Goal: Transaction & Acquisition: Purchase product/service

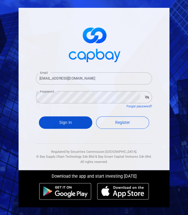
click at [67, 122] on button "Sign In" at bounding box center [65, 122] width 53 height 12
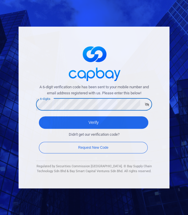
click at [39, 116] on button "Verify" at bounding box center [93, 122] width 109 height 12
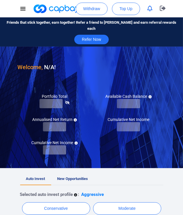
checkbox input "true"
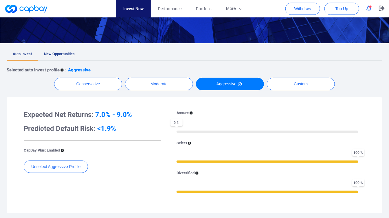
scroll to position [64, 0]
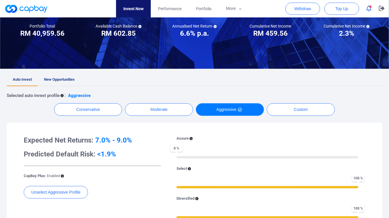
click at [67, 75] on link "New Opportunities" at bounding box center [59, 79] width 43 height 13
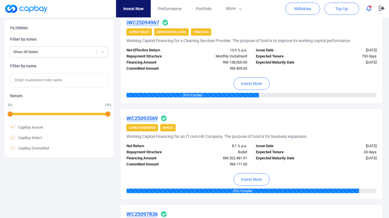
scroll to position [225, 0]
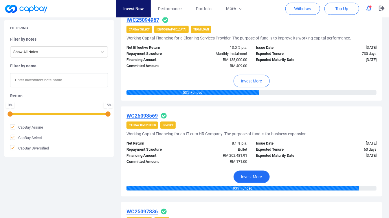
click at [187, 174] on button "Invest More" at bounding box center [252, 176] width 36 height 12
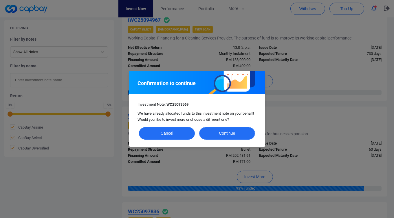
click at [187, 133] on button "Continue" at bounding box center [227, 133] width 56 height 12
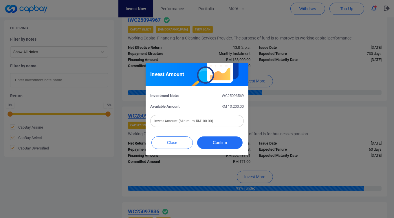
click at [187, 122] on input "text" at bounding box center [197, 121] width 94 height 12
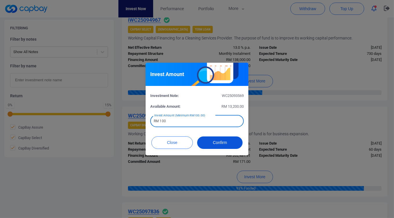
type input "RM 100"
click at [187, 141] on button "Confirm" at bounding box center [219, 142] width 45 height 12
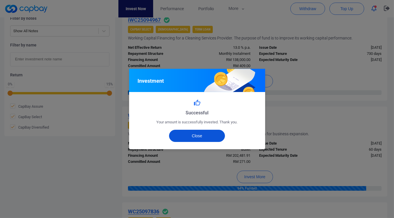
click at [187, 131] on button "Close" at bounding box center [197, 135] width 56 height 12
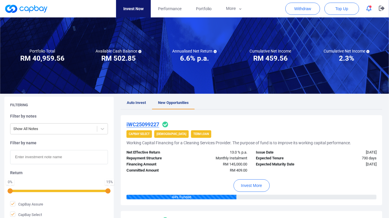
scroll to position [0, 0]
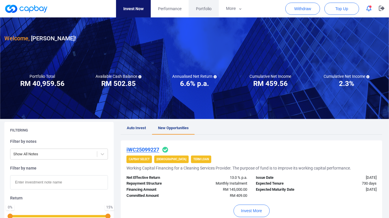
click at [187, 9] on span "Portfolio" at bounding box center [204, 9] width 16 height 6
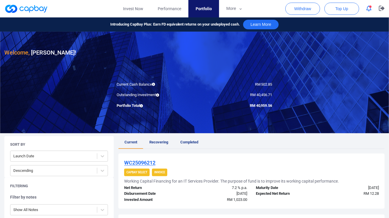
click at [187, 12] on button "button" at bounding box center [369, 8] width 11 height 9
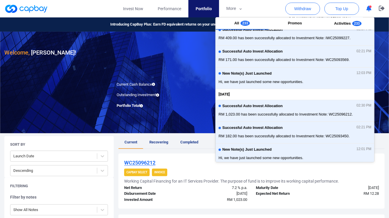
scroll to position [64, 0]
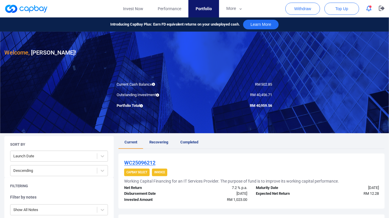
drag, startPoint x: 187, startPoint y: 158, endPoint x: 206, endPoint y: 160, distance: 18.9
click at [187, 160] on div "WC25096212 CapBay Select Invoice Working Capital Financing for an IT Services P…" at bounding box center [251, 180] width 266 height 55
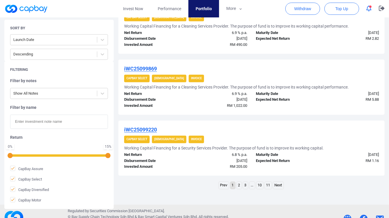
scroll to position [618, 0]
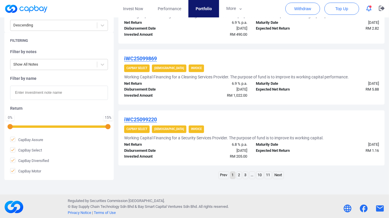
click at [187, 173] on link "2" at bounding box center [239, 174] width 5 height 7
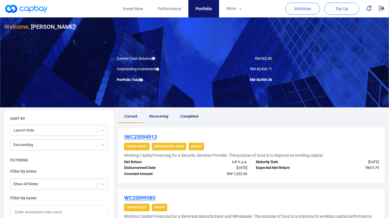
scroll to position [0, 0]
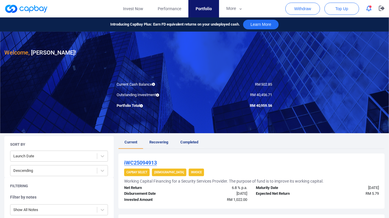
click at [187, 140] on span "Completed" at bounding box center [189, 142] width 18 height 4
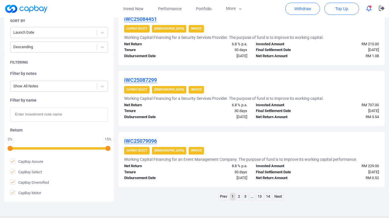
scroll to position [591, 0]
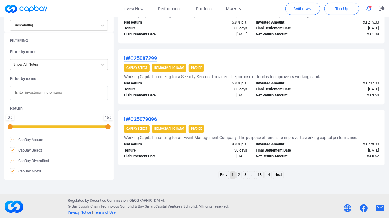
click at [187, 173] on link "Next" at bounding box center [278, 174] width 10 height 7
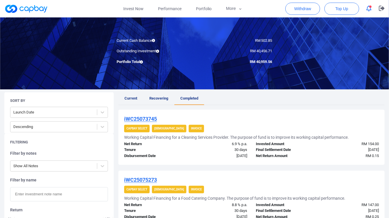
scroll to position [0, 0]
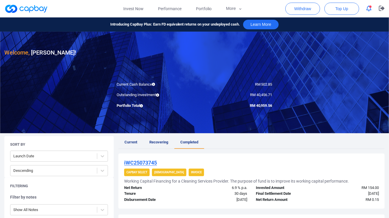
click at [162, 142] on span "Recovering" at bounding box center [158, 142] width 19 height 4
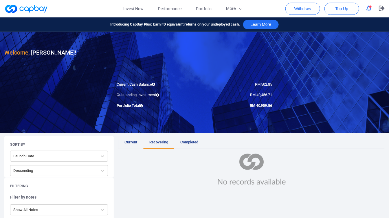
click at [138, 143] on link "Current" at bounding box center [130, 142] width 25 height 13
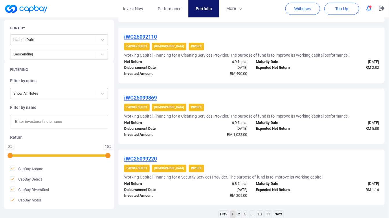
scroll to position [611, 0]
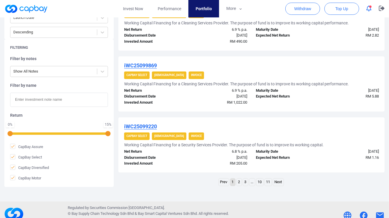
click at [187, 179] on link "2" at bounding box center [239, 181] width 5 height 7
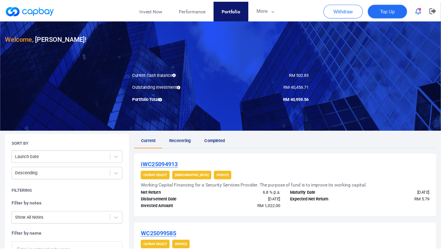
scroll to position [17, 0]
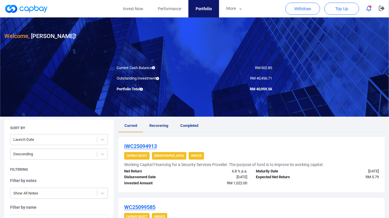
click at [187, 7] on icon "button" at bounding box center [369, 9] width 5 height 6
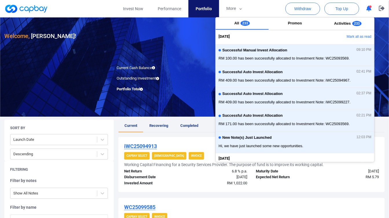
click at [187, 7] on icon "button" at bounding box center [369, 9] width 5 height 6
